Goal: Information Seeking & Learning: Check status

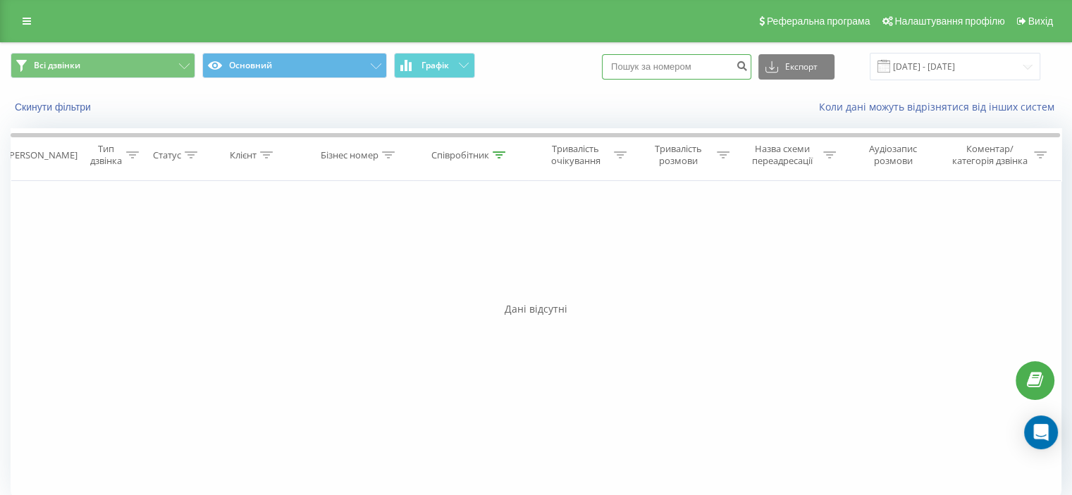
click at [662, 71] on input at bounding box center [676, 66] width 149 height 25
paste input "380676306458"
type input "380676306458"
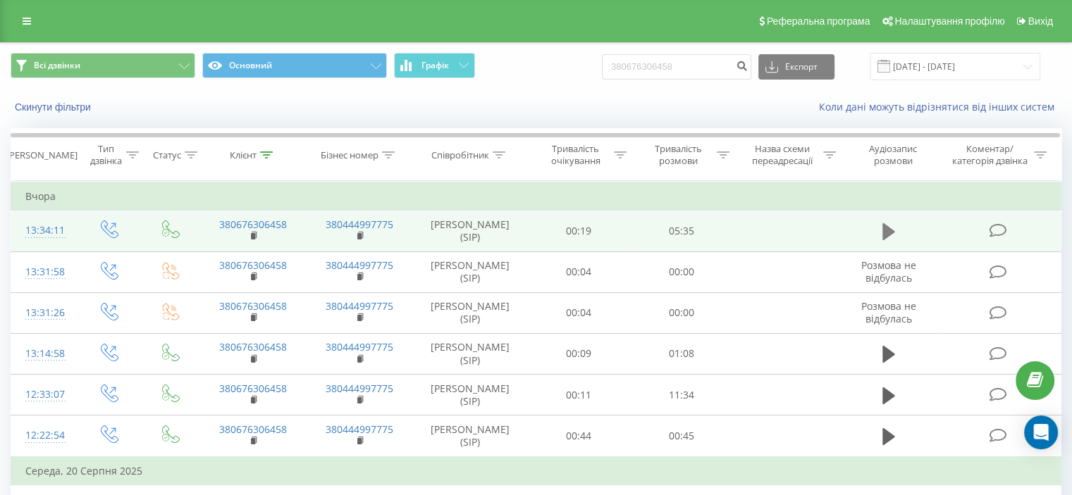
click at [882, 228] on icon at bounding box center [888, 231] width 13 height 17
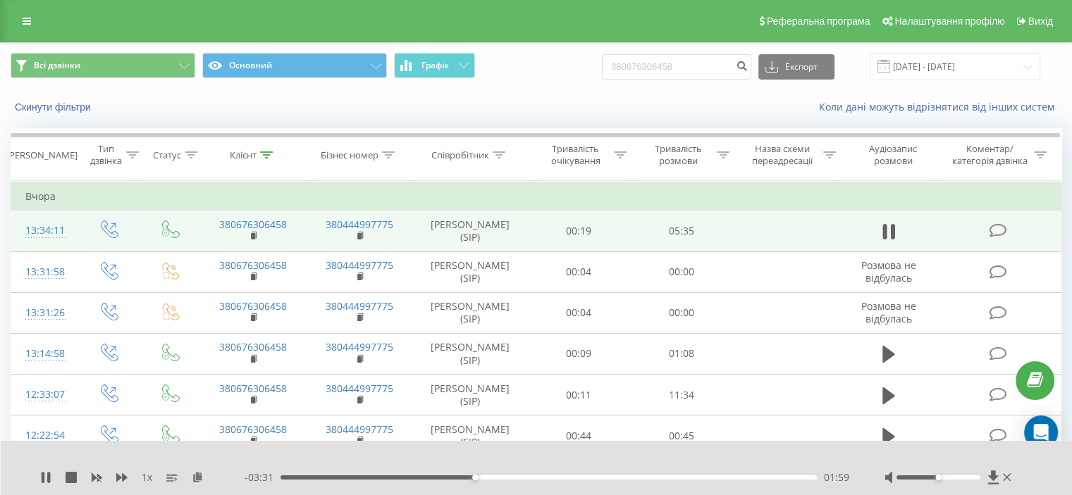
click at [522, 476] on div "01:59" at bounding box center [549, 478] width 536 height 4
click at [543, 477] on div "02:30" at bounding box center [549, 478] width 536 height 4
click at [577, 478] on div "03:03" at bounding box center [549, 478] width 536 height 4
click at [606, 479] on div "03:05" at bounding box center [549, 478] width 536 height 4
click at [625, 479] on div "03:32" at bounding box center [549, 478] width 536 height 4
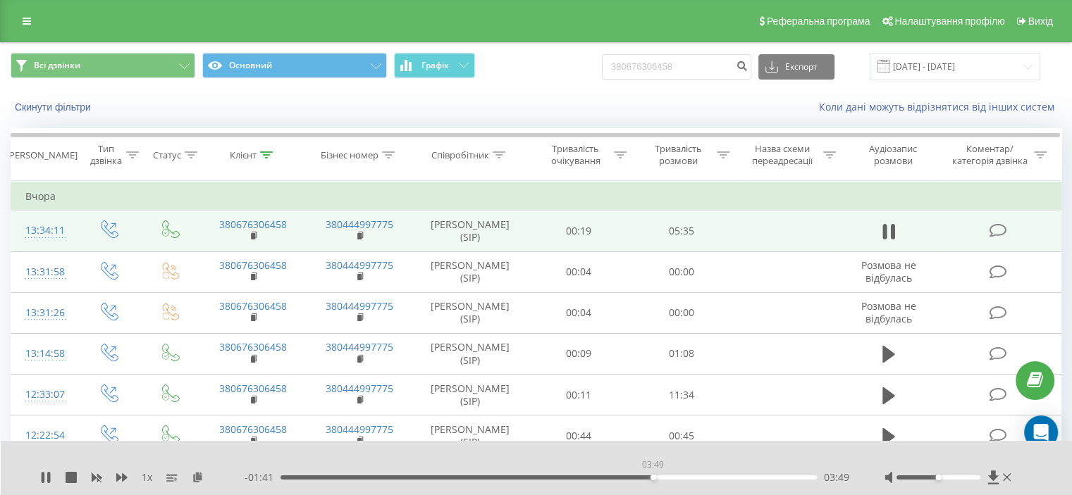
click at [653, 478] on div "03:49" at bounding box center [549, 478] width 536 height 4
click at [708, 479] on div "03:50" at bounding box center [549, 478] width 536 height 4
click at [720, 477] on div "04:30" at bounding box center [549, 478] width 536 height 4
click at [744, 477] on div "04:33" at bounding box center [549, 478] width 536 height 4
click at [758, 481] on div "- 00:43 04:47 04:47" at bounding box center [547, 478] width 605 height 14
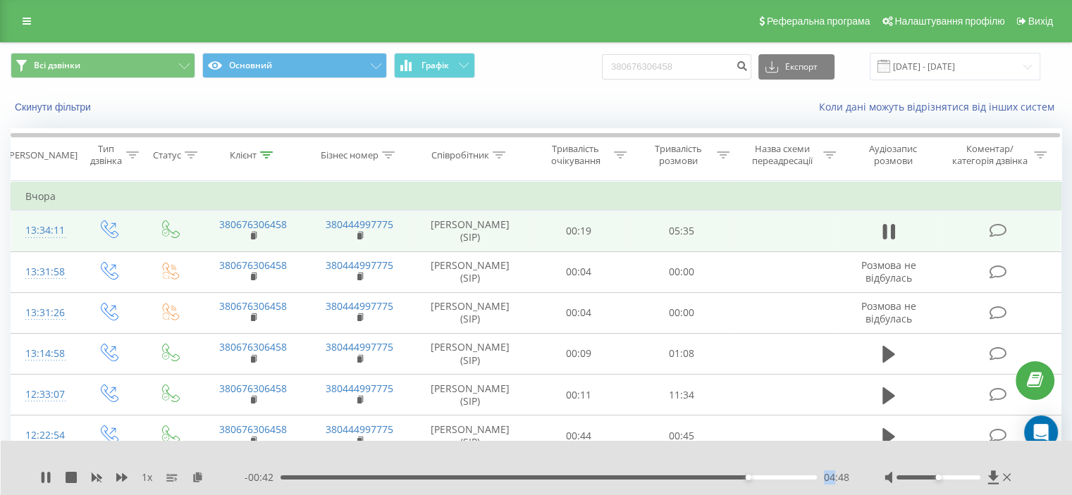
click at [758, 481] on div "- 00:42 04:48 04:48" at bounding box center [547, 478] width 605 height 14
click at [758, 479] on div "04:48" at bounding box center [549, 478] width 536 height 4
click at [773, 476] on div "04:56" at bounding box center [549, 478] width 536 height 4
click at [789, 477] on div "05:20" at bounding box center [549, 478] width 536 height 4
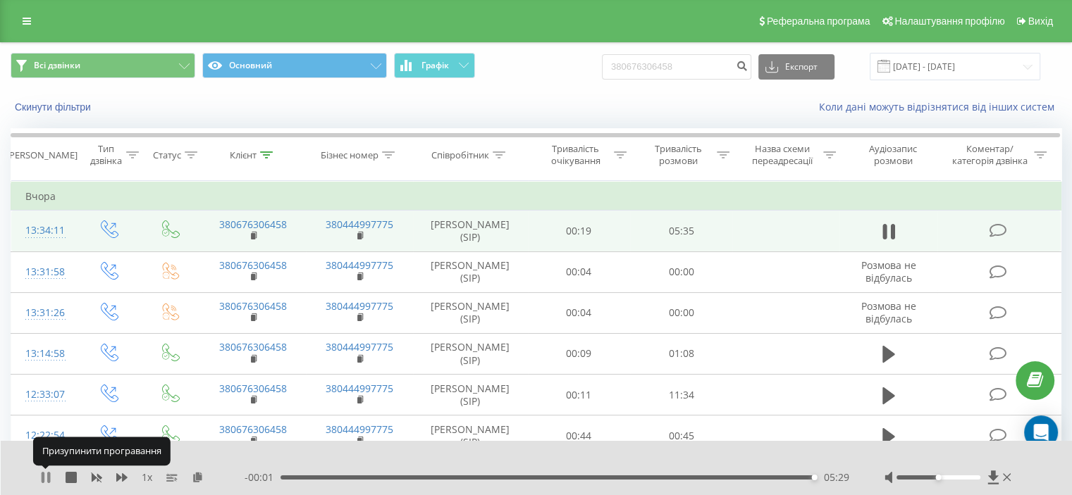
click at [46, 479] on icon at bounding box center [45, 477] width 11 height 11
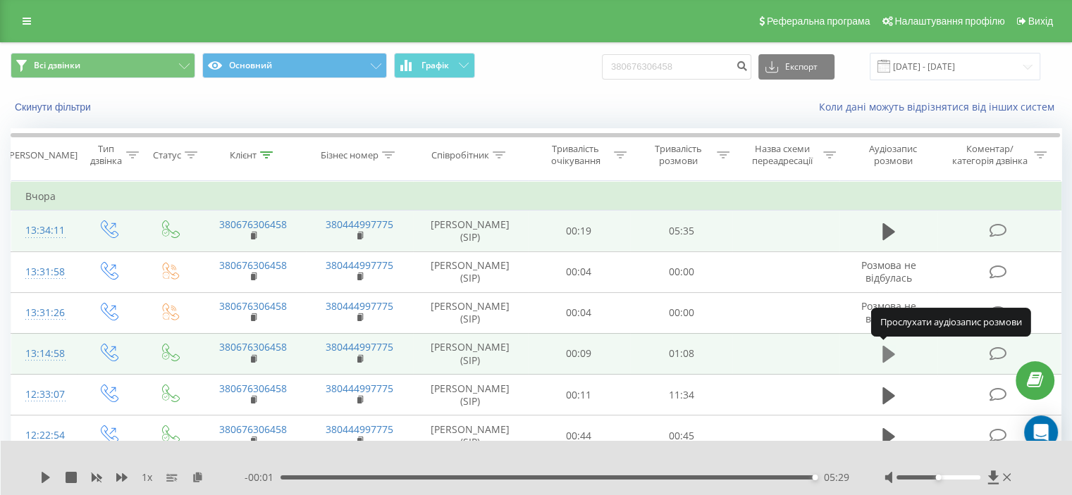
click at [888, 355] on icon at bounding box center [888, 354] width 13 height 17
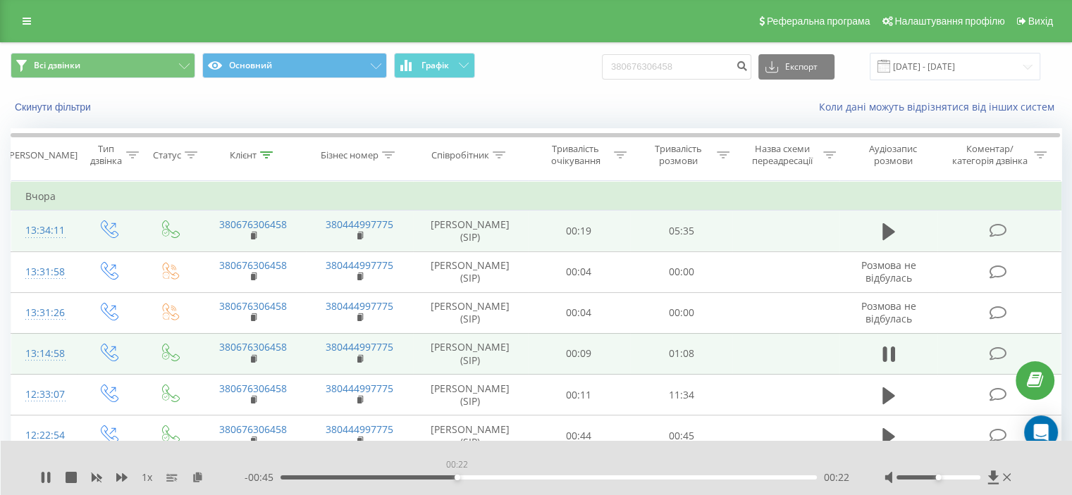
click at [457, 479] on div "00:22" at bounding box center [549, 478] width 536 height 4
click at [502, 480] on div "- 00:43 00:23 00:23" at bounding box center [547, 478] width 605 height 14
click at [502, 477] on div "00:25" at bounding box center [549, 478] width 536 height 4
click at [562, 477] on div "00:35" at bounding box center [549, 478] width 536 height 4
